Goal: Check status: Check status

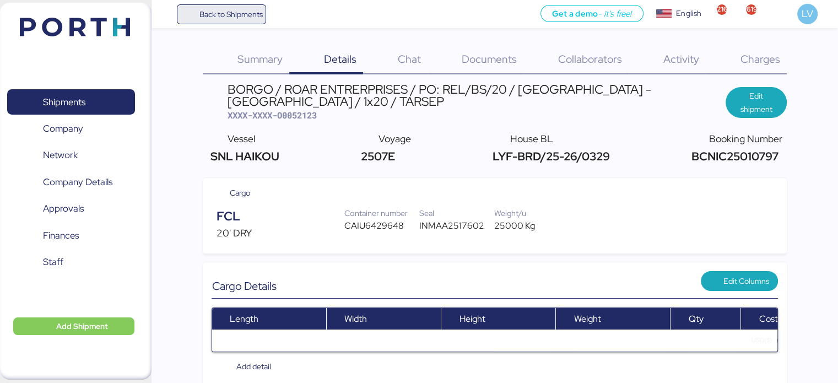
click at [266, 10] on span "Back to Shipments" at bounding box center [222, 14] width 90 height 20
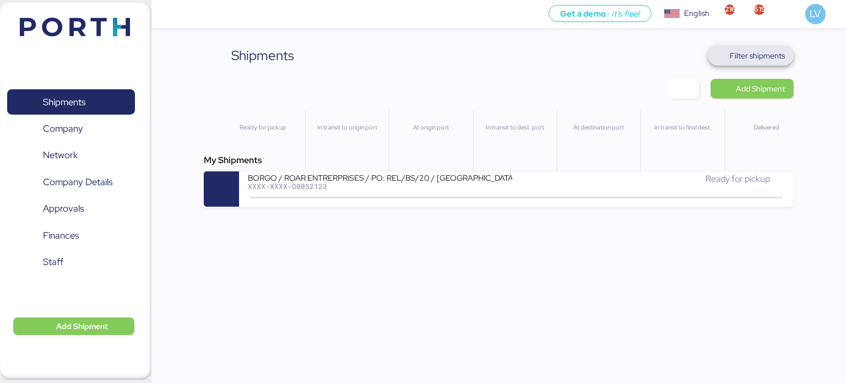
click at [738, 57] on span "Filter shipments" at bounding box center [757, 55] width 55 height 13
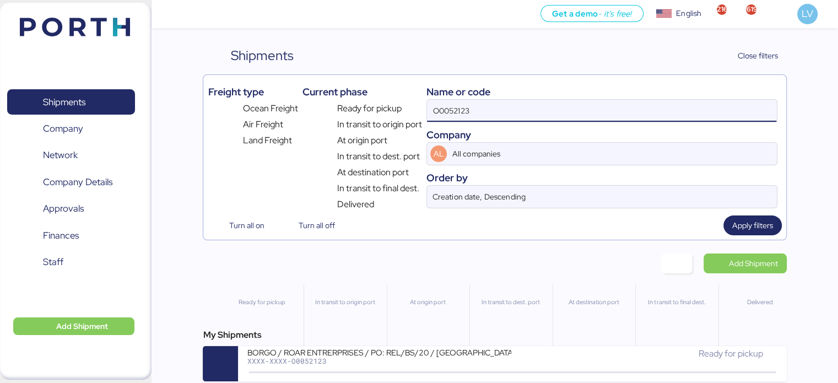
click at [638, 100] on input "O0052123" at bounding box center [601, 111] width 349 height 22
click at [637, 100] on input "O0052123" at bounding box center [601, 111] width 349 height 22
paste input "COSU6423572120"
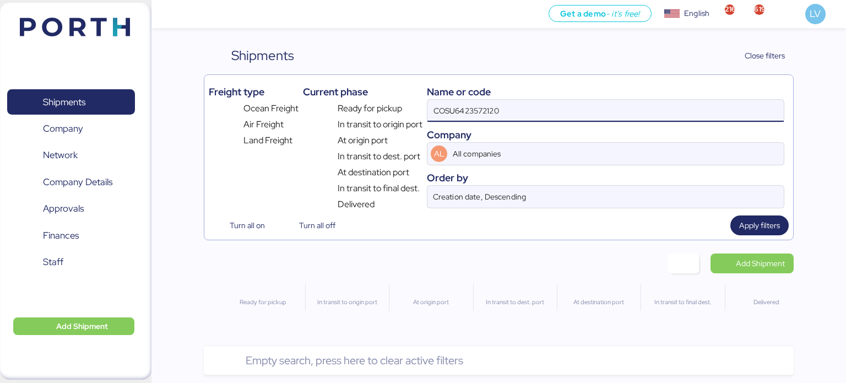
drag, startPoint x: 469, startPoint y: 114, endPoint x: 417, endPoint y: 101, distance: 53.2
click at [417, 101] on div "Freight type Ocean Freight Air Freight Land Freight Current phase Ready for pic…" at bounding box center [499, 145] width 581 height 132
drag, startPoint x: 452, startPoint y: 107, endPoint x: 428, endPoint y: 104, distance: 24.4
click at [428, 104] on div "COSU6423572120" at bounding box center [606, 110] width 358 height 23
type input "6423572120"
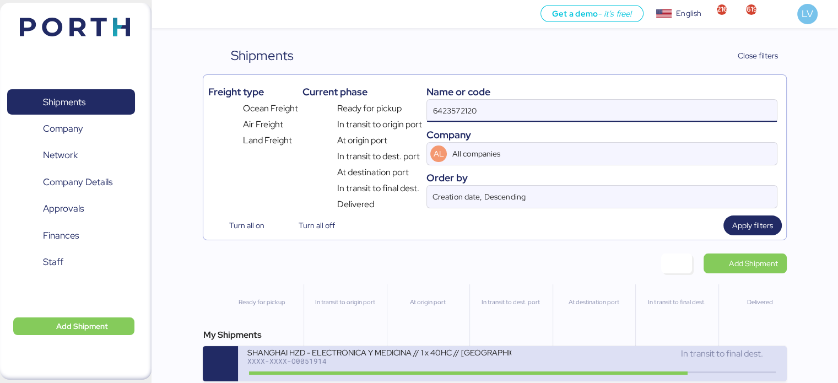
click at [368, 361] on div "XXXX-XXXX-O0051914" at bounding box center [379, 361] width 264 height 8
